Goal: Task Accomplishment & Management: Complete application form

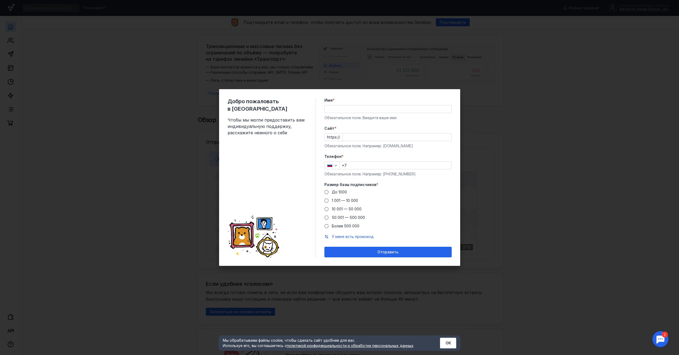
click at [391, 110] on input "Имя *" at bounding box center [388, 108] width 127 height 7
type input "[PERSON_NAME]"
click at [383, 137] on input "Cайт *" at bounding box center [397, 136] width 109 height 7
paste input "2160х3840"
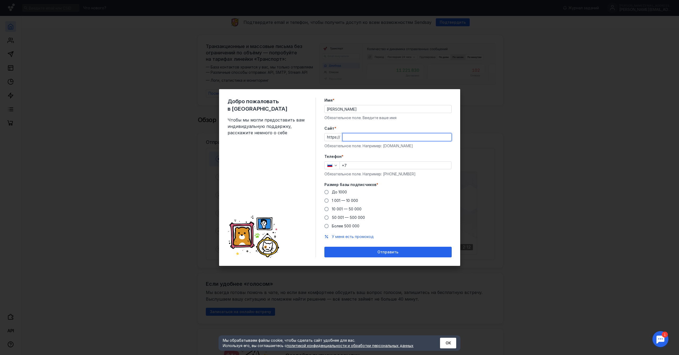
type input "2160х3840"
click at [391, 146] on div "Cайт * https:// Обязательное поле. Например: [DOMAIN_NAME]" at bounding box center [387, 137] width 127 height 23
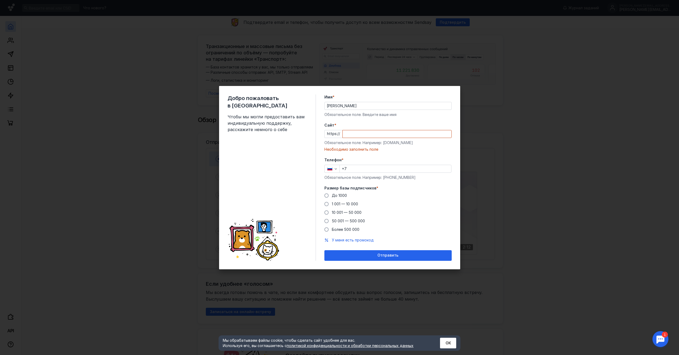
click at [391, 146] on div "Cайт * https:// Обязательное поле. Например: [DOMAIN_NAME] Необходимо заполнить…" at bounding box center [387, 137] width 127 height 29
click at [388, 142] on div "Обязательное поле. Например: [DOMAIN_NAME]" at bounding box center [387, 142] width 127 height 5
copy div "example"
click at [384, 141] on div "Обязательное поле. Например: [DOMAIN_NAME]" at bounding box center [387, 142] width 127 height 5
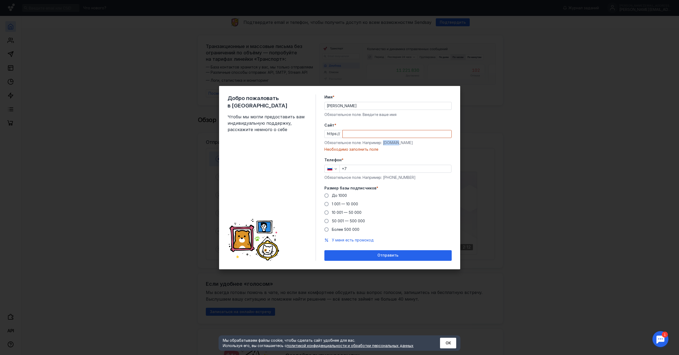
click at [383, 143] on div "Обязательное поле. Например: [DOMAIN_NAME]" at bounding box center [387, 142] width 127 height 5
drag, startPoint x: 383, startPoint y: 142, endPoint x: 408, endPoint y: 145, distance: 25.6
click at [408, 145] on div "Обязательное поле. Например: [DOMAIN_NAME]" at bounding box center [387, 142] width 127 height 5
copy div "[DOMAIN_NAME]"
click at [357, 134] on input "Cайт *" at bounding box center [397, 133] width 109 height 7
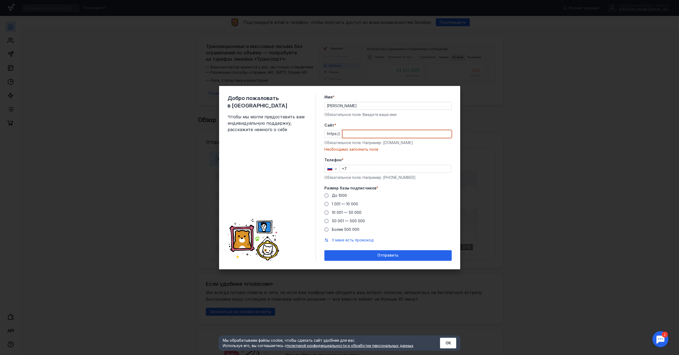
paste input "[DOMAIN_NAME]"
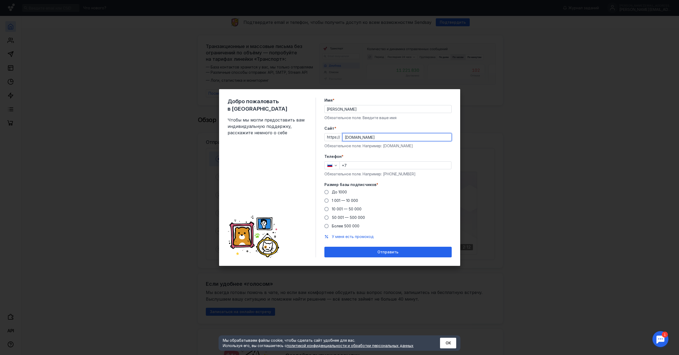
click at [349, 137] on input "[DOMAIN_NAME]" at bounding box center [397, 136] width 109 height 7
type input "[DOMAIN_NAME]"
click at [367, 153] on form "Имя * [PERSON_NAME] поле. Введите ваше имя [PERSON_NAME] * https:// [DOMAIN_NAM…" at bounding box center [387, 178] width 127 height 160
click at [363, 163] on input "+7" at bounding box center [395, 165] width 111 height 7
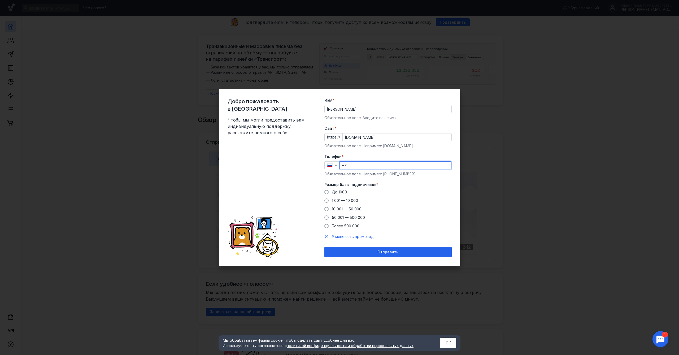
click at [357, 164] on input "+7" at bounding box center [395, 165] width 111 height 7
type input "[PHONE_NUMBER]"
click at [326, 202] on span at bounding box center [326, 200] width 4 height 4
click at [0, 0] on input "1 001 — 10 000" at bounding box center [0, 0] width 0 height 0
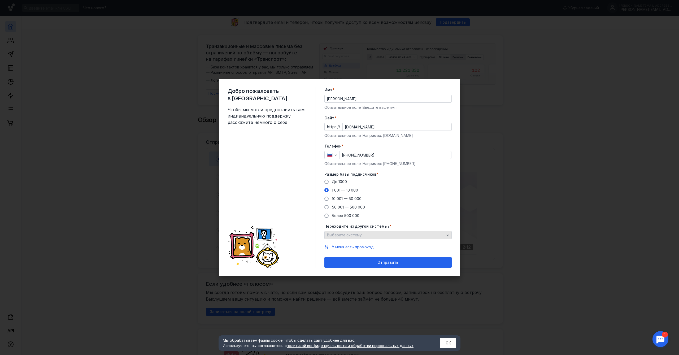
click at [365, 233] on div "Выберите систему" at bounding box center [386, 235] width 120 height 5
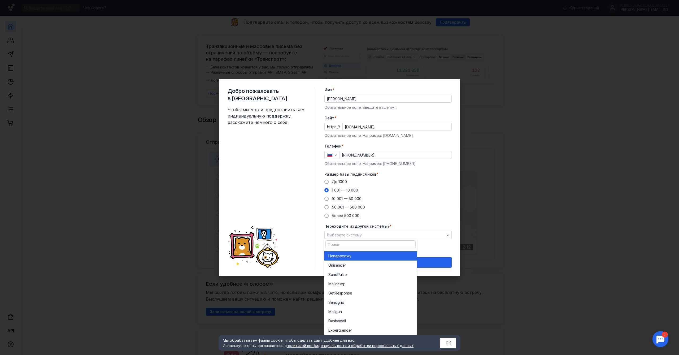
click at [362, 255] on div "Не перехожу" at bounding box center [370, 255] width 84 height 5
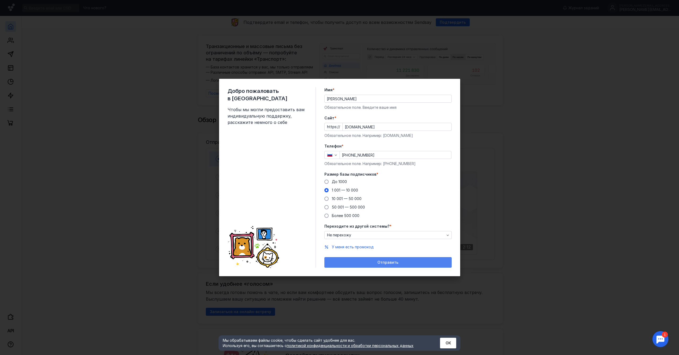
click at [367, 263] on div "Отправить" at bounding box center [388, 262] width 122 height 5
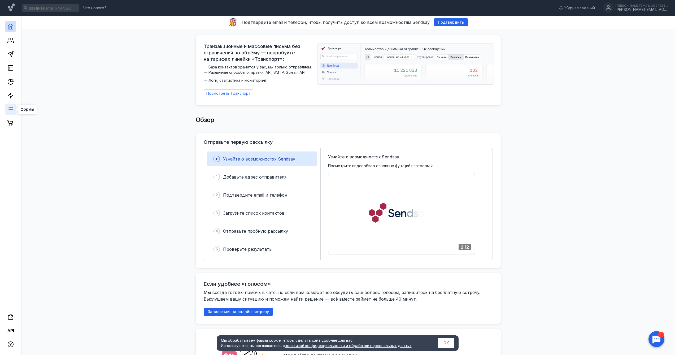
click at [10, 111] on line at bounding box center [11, 111] width 3 height 0
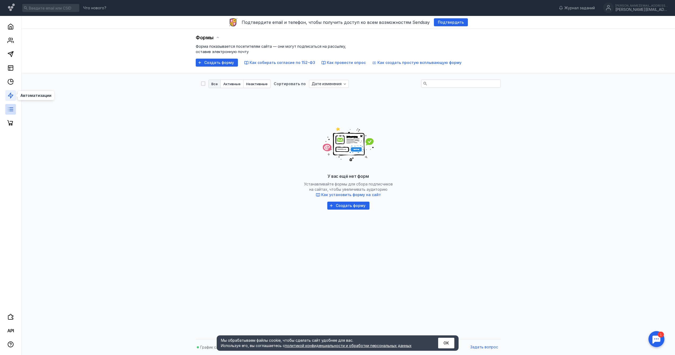
click at [11, 98] on polygon at bounding box center [10, 95] width 5 height 5
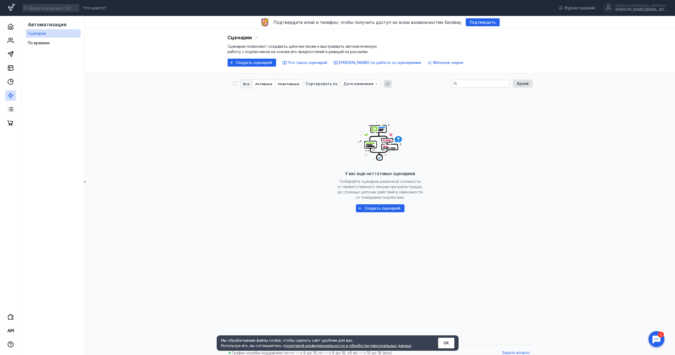
click at [13, 75] on div at bounding box center [10, 72] width 21 height 112
click at [12, 85] on link at bounding box center [10, 81] width 11 height 11
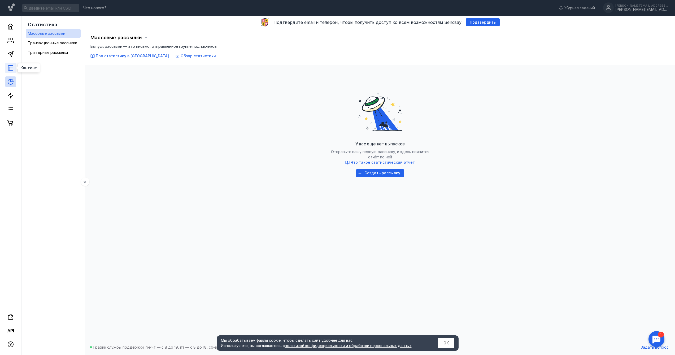
click at [11, 68] on icon at bounding box center [10, 68] width 6 height 6
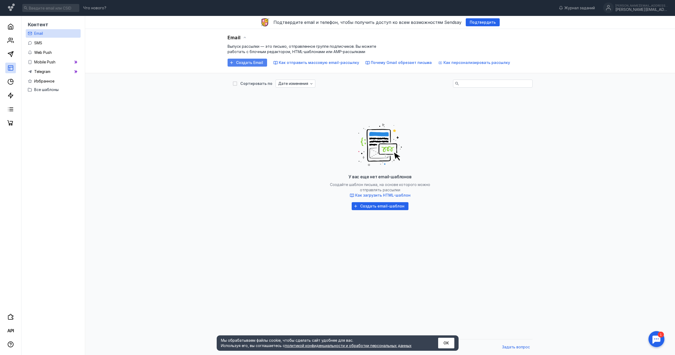
click at [259, 64] on span "Создать Email" at bounding box center [249, 62] width 27 height 5
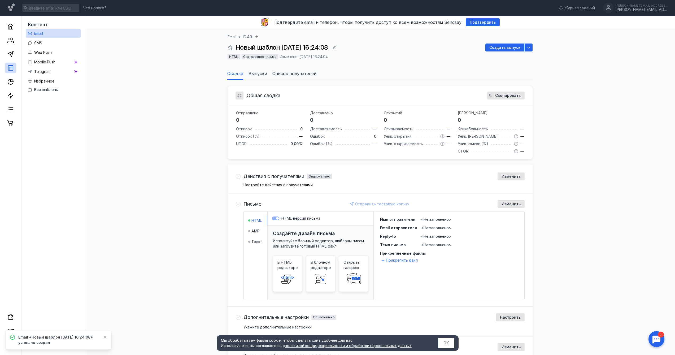
click at [106, 335] on icon at bounding box center [105, 337] width 4 height 4
click at [45, 89] on span "Все шаблоны" at bounding box center [46, 89] width 24 height 5
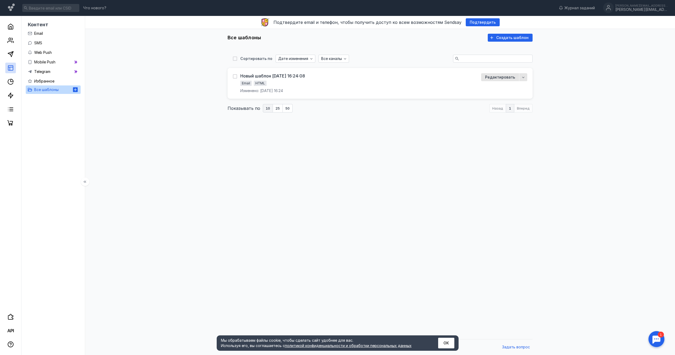
click at [76, 91] on icon at bounding box center [75, 89] width 5 height 5
click at [66, 81] on link "Избранное" at bounding box center [53, 81] width 55 height 8
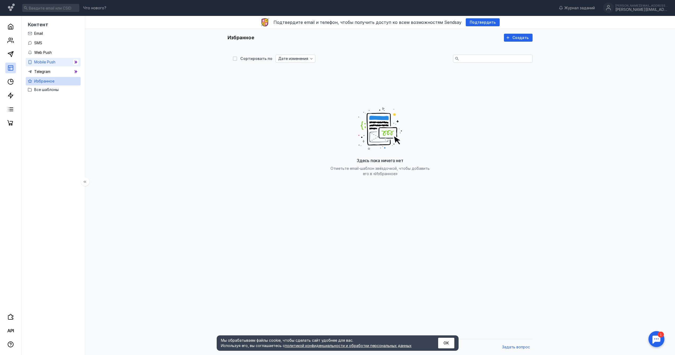
click at [57, 64] on link "Mobile Push" at bounding box center [53, 62] width 55 height 8
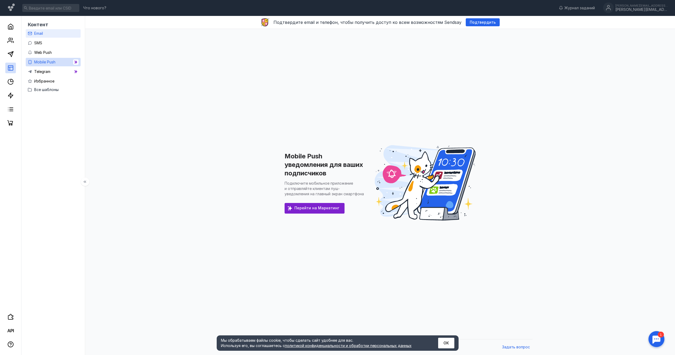
click at [51, 34] on link "Email" at bounding box center [53, 33] width 55 height 8
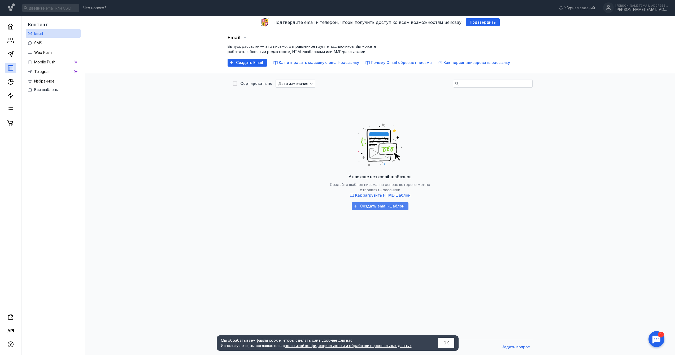
click at [390, 206] on span "Создать email-шаблон" at bounding box center [382, 206] width 44 height 5
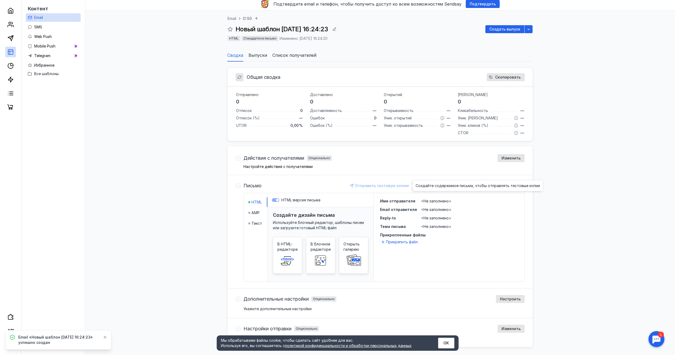
scroll to position [35, 0]
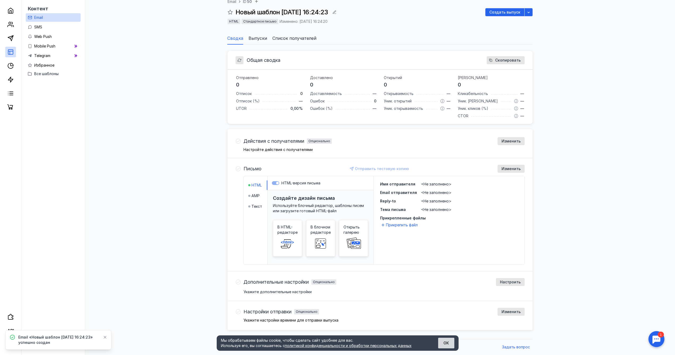
click at [447, 346] on button "ОК" at bounding box center [446, 343] width 16 height 11
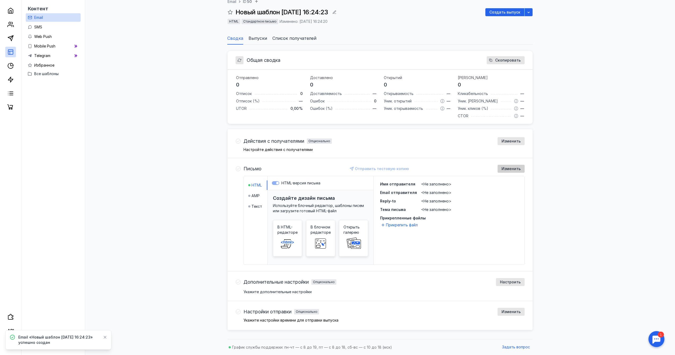
click at [519, 169] on span "Изменить" at bounding box center [510, 169] width 19 height 5
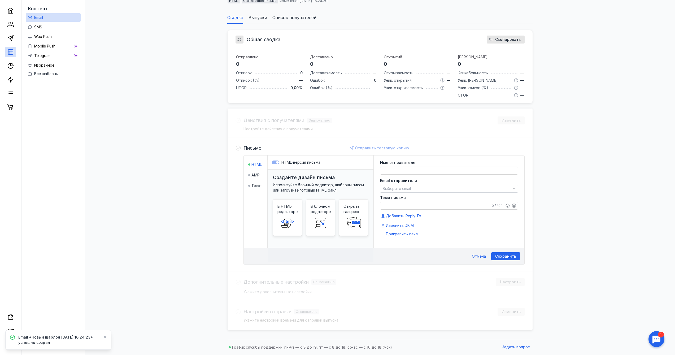
click at [565, 178] on div "Общая сводка Скопировать Отправлено 0 Отписок 0 Отписок (%) — UTOR 0,00 % Доста…" at bounding box center [379, 180] width 579 height 312
click at [428, 283] on div "Действия с получателями Опционально Изменить Настройте действия с получателями …" at bounding box center [380, 218] width 305 height 221
click at [482, 256] on span "Отмена" at bounding box center [479, 256] width 14 height 5
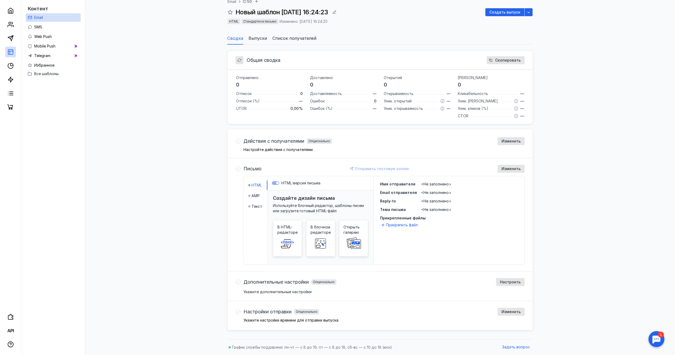
click at [260, 39] on span "Выпуски" at bounding box center [257, 38] width 19 height 6
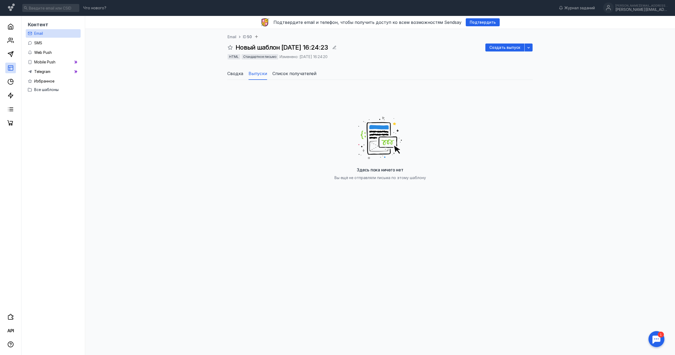
click at [237, 76] on span "Сводка" at bounding box center [235, 73] width 16 height 6
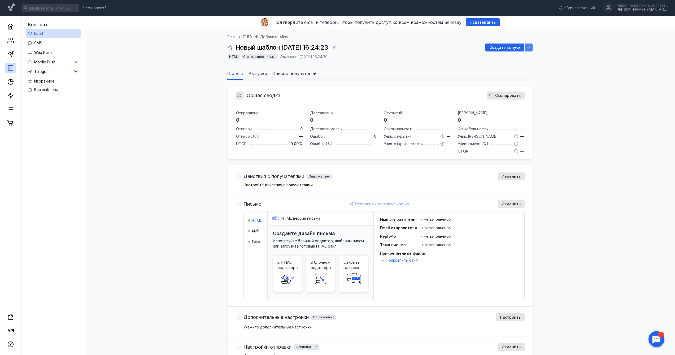
click at [527, 48] on icon "button" at bounding box center [528, 47] width 4 height 4
click at [424, 72] on ul "Сводка Выпуски Список получателей" at bounding box center [380, 73] width 306 height 13
click at [287, 262] on span "В HTML-редакторе" at bounding box center [287, 265] width 20 height 11
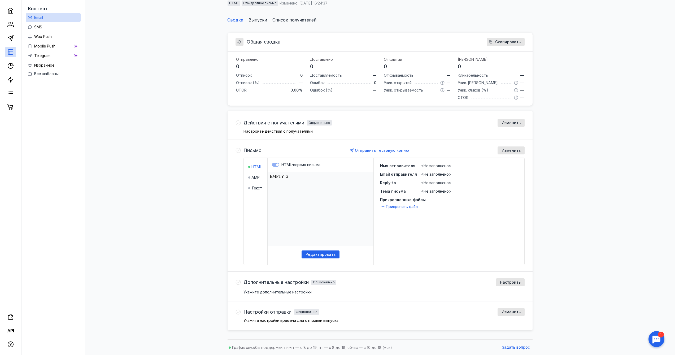
scroll to position [54, 0]
click at [258, 174] on span "AMP" at bounding box center [255, 176] width 8 height 5
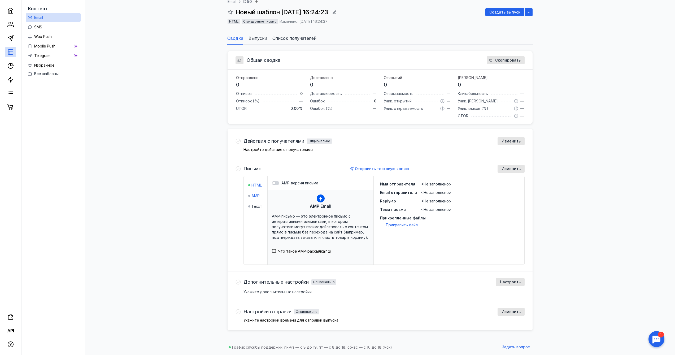
click at [256, 185] on span "HTML" at bounding box center [256, 184] width 10 height 5
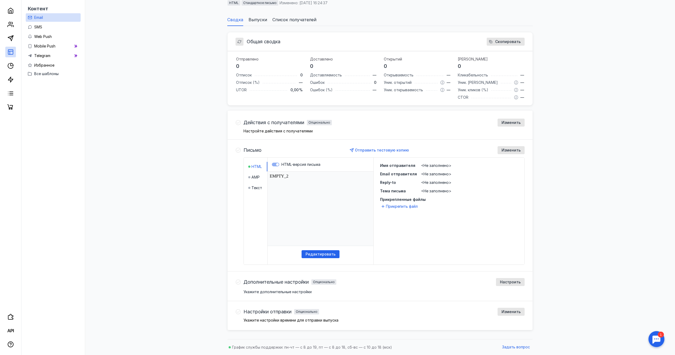
scroll to position [0, 0]
click at [507, 151] on span "Изменить" at bounding box center [510, 150] width 19 height 5
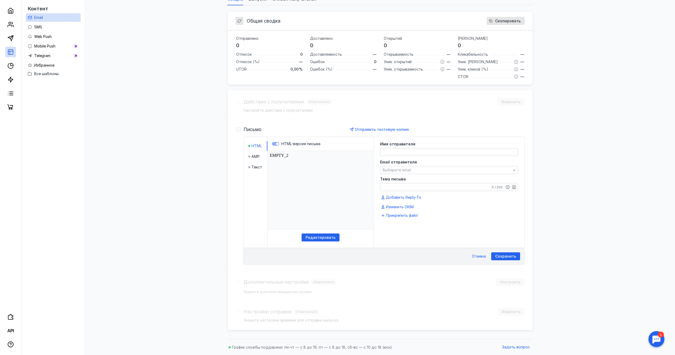
click at [481, 255] on span "Отмена" at bounding box center [479, 256] width 14 height 5
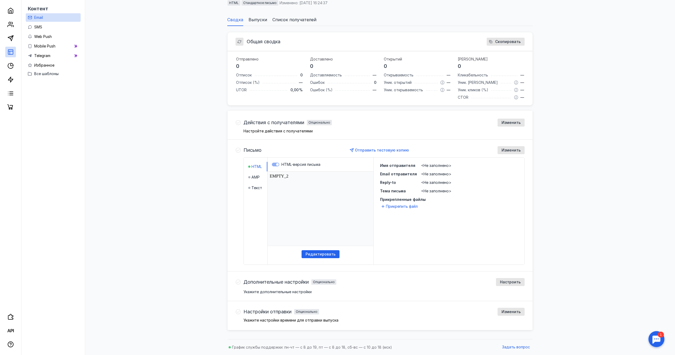
click at [271, 124] on span "Действия с получателями" at bounding box center [273, 122] width 61 height 5
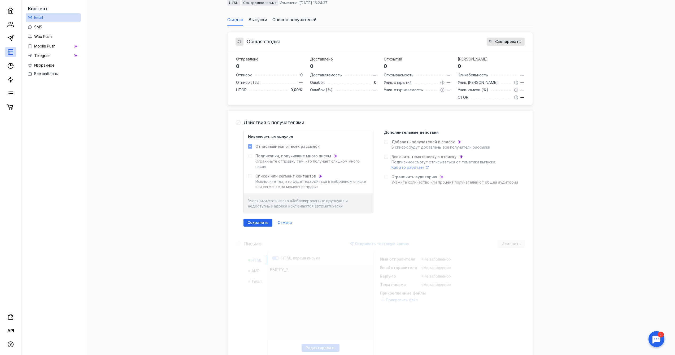
click at [273, 241] on div "Действия с получателями Исключить из выпуска Отписавшиеся от всех рассылок Подп…" at bounding box center [380, 267] width 305 height 313
click at [254, 234] on div "Действия с получателями Исключить из выпуска Отписавшиеся от всех рассылок Подп…" at bounding box center [380, 267] width 305 height 313
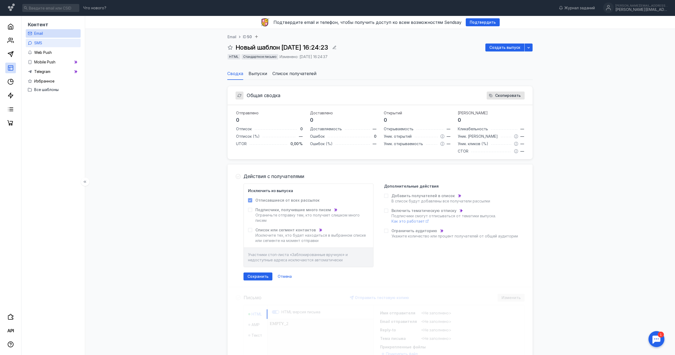
click at [49, 41] on link "SMS" at bounding box center [53, 43] width 55 height 8
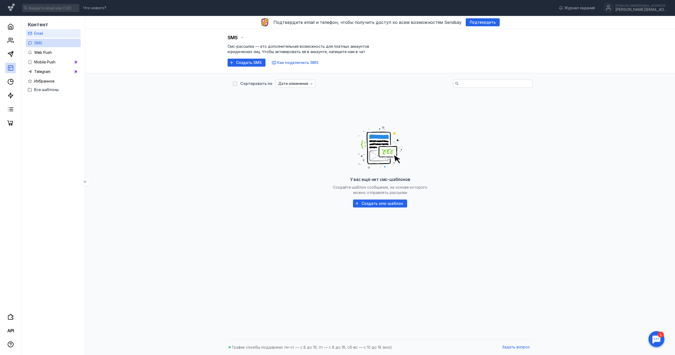
click at [45, 34] on link "Email" at bounding box center [53, 33] width 55 height 8
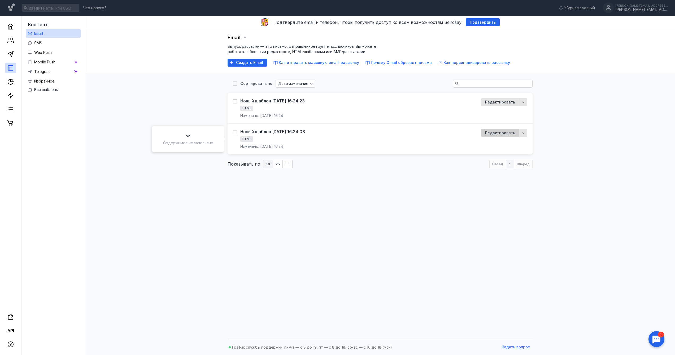
click at [495, 132] on span "Редактировать" at bounding box center [500, 133] width 30 height 5
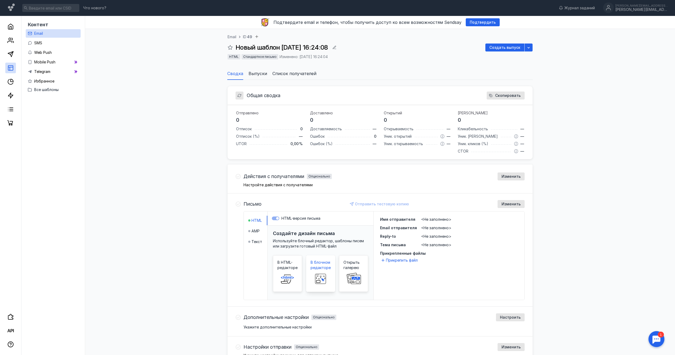
click at [326, 280] on rect at bounding box center [320, 278] width 17 height 11
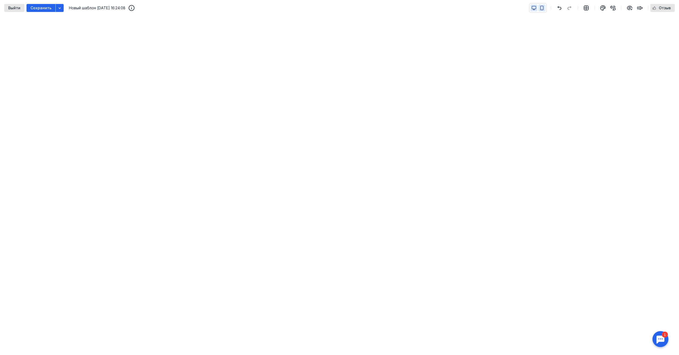
click at [543, 7] on icon "button" at bounding box center [541, 8] width 5 height 5
click at [536, 7] on icon "button" at bounding box center [533, 8] width 5 height 5
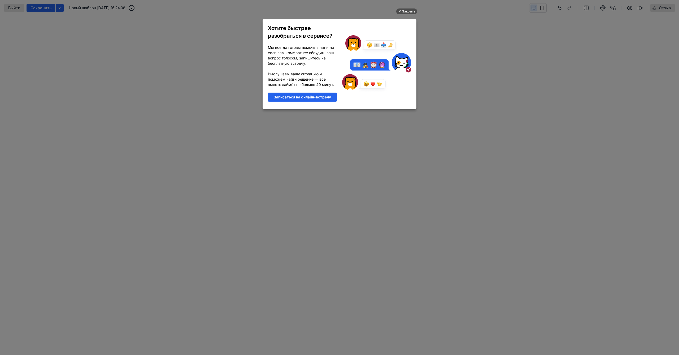
click at [606, 296] on ul "Закрыть Хотите быстрее разобраться в сервисе? Мы всегда готовы помочь в чате, н…" at bounding box center [339, 178] width 679 height 355
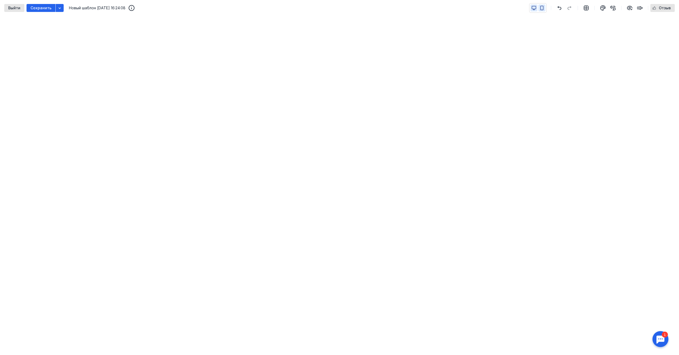
click at [545, 8] on button "button" at bounding box center [541, 8] width 7 height 7
click at [536, 9] on icon "button" at bounding box center [534, 7] width 4 height 3
